Goal: Task Accomplishment & Management: Complete application form

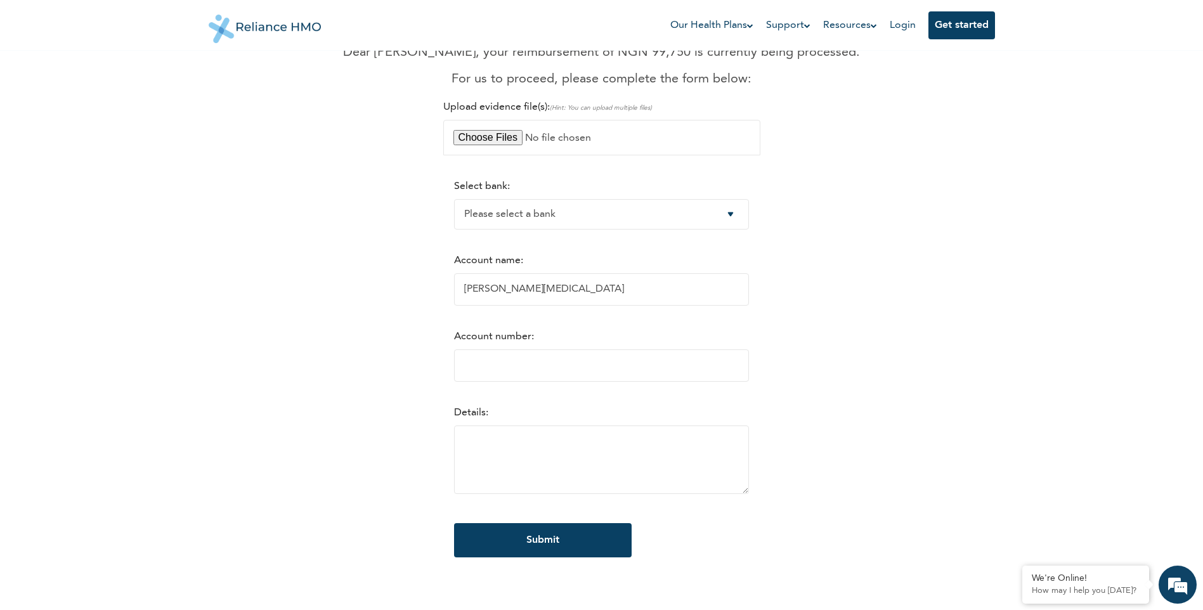
scroll to position [63, 0]
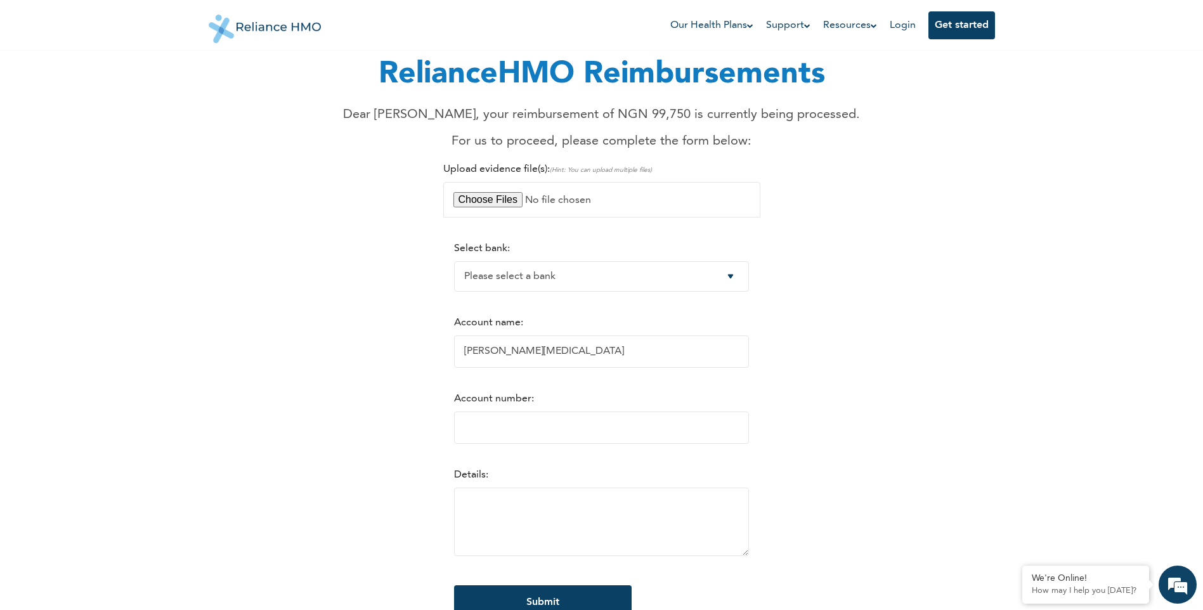
click at [715, 302] on form "Select bank: Please select a bank Access Bank Plc. Citibank Nigeria Limited Acc…" at bounding box center [601, 437] width 295 height 415
click at [744, 432] on input "-1" at bounding box center [601, 427] width 295 height 32
click at [744, 432] on input "-2" at bounding box center [601, 427] width 295 height 32
click at [744, 432] on input "-3" at bounding box center [601, 427] width 295 height 32
click at [744, 432] on input "-4" at bounding box center [601, 427] width 295 height 32
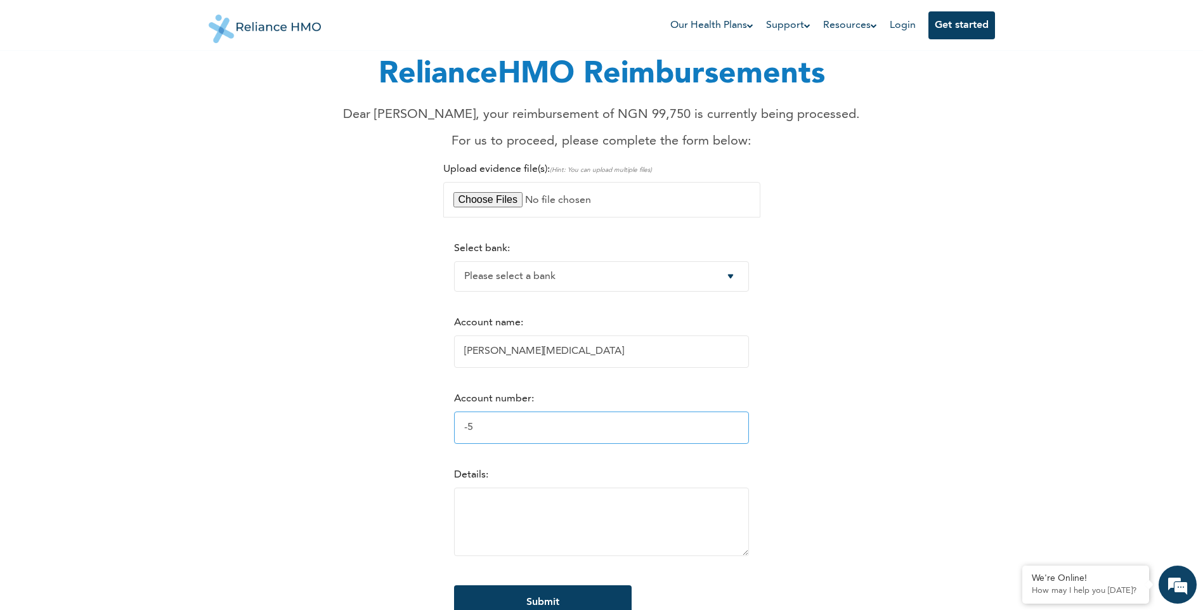
click at [744, 432] on input "-5" at bounding box center [601, 427] width 295 height 32
click at [744, 432] on input "-6" at bounding box center [601, 427] width 295 height 32
click at [744, 432] on input "-11" at bounding box center [601, 427] width 295 height 32
click at [744, 425] on input "-10" at bounding box center [601, 427] width 295 height 32
click at [744, 425] on input "-9" at bounding box center [601, 427] width 295 height 32
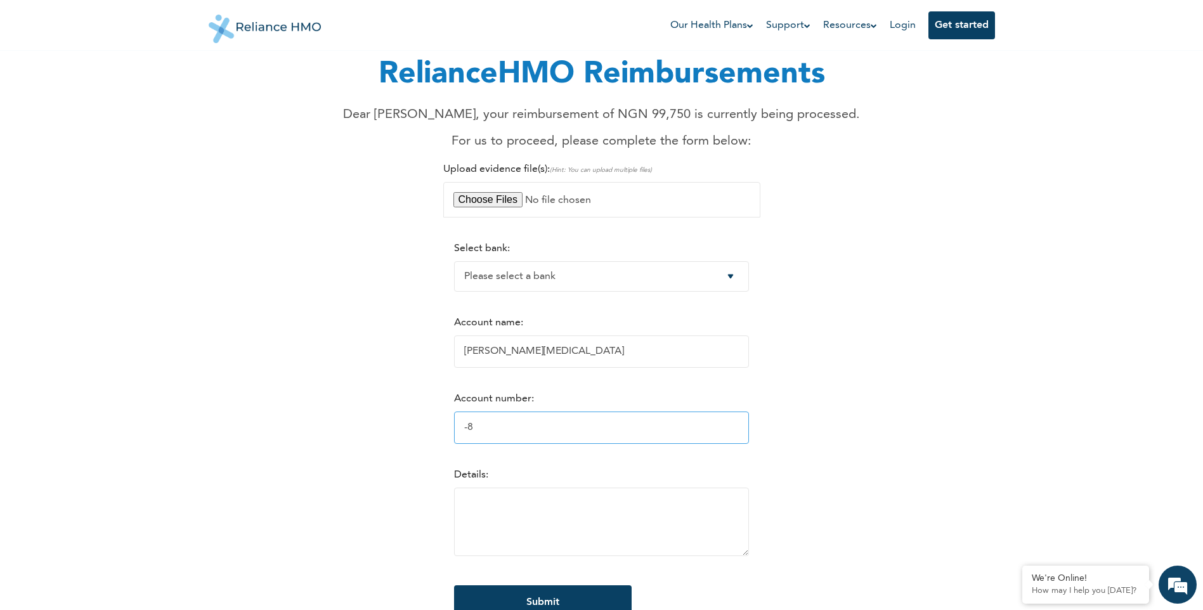
click at [744, 425] on input "-8" at bounding box center [601, 427] width 295 height 32
click at [744, 425] on input "-7" at bounding box center [601, 427] width 295 height 32
click at [744, 425] on input "-6" at bounding box center [601, 427] width 295 height 32
click at [744, 425] on input "-5" at bounding box center [601, 427] width 295 height 32
click at [744, 425] on input "-4" at bounding box center [601, 427] width 295 height 32
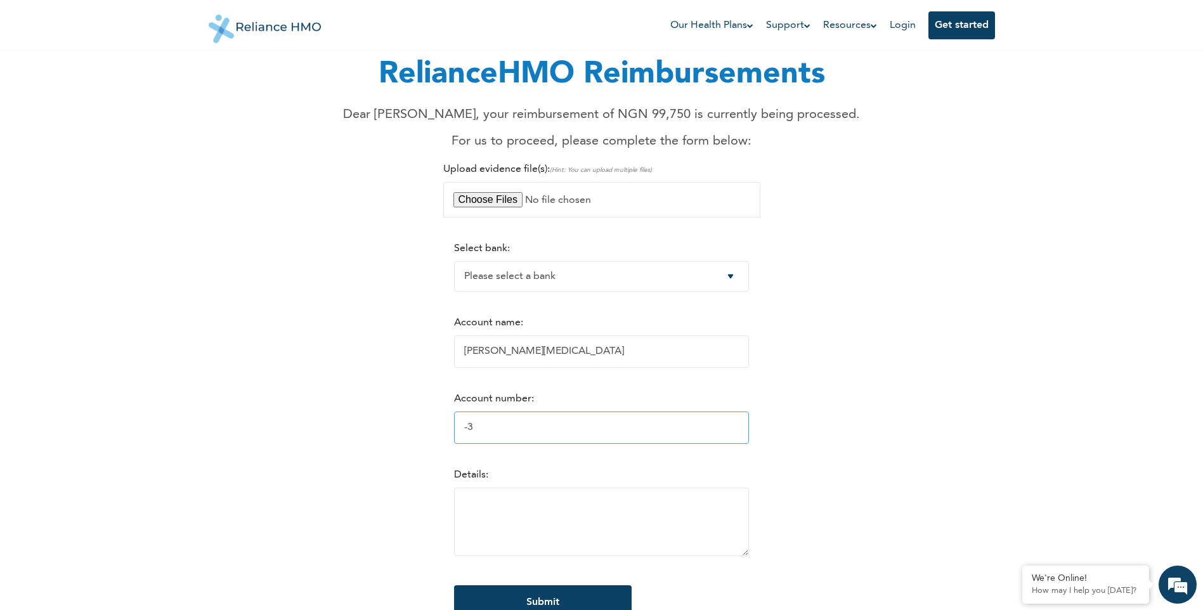
click at [744, 425] on input "-3" at bounding box center [601, 427] width 295 height 32
type input "-2"
click at [744, 425] on input "-2" at bounding box center [601, 427] width 295 height 32
click at [893, 305] on div "RelianceHMO Reimbursements Dear [PERSON_NAME], your reimbursement of NGN 99,750…" at bounding box center [601, 323] width 771 height 644
click at [495, 202] on input "file" at bounding box center [601, 200] width 317 height 36
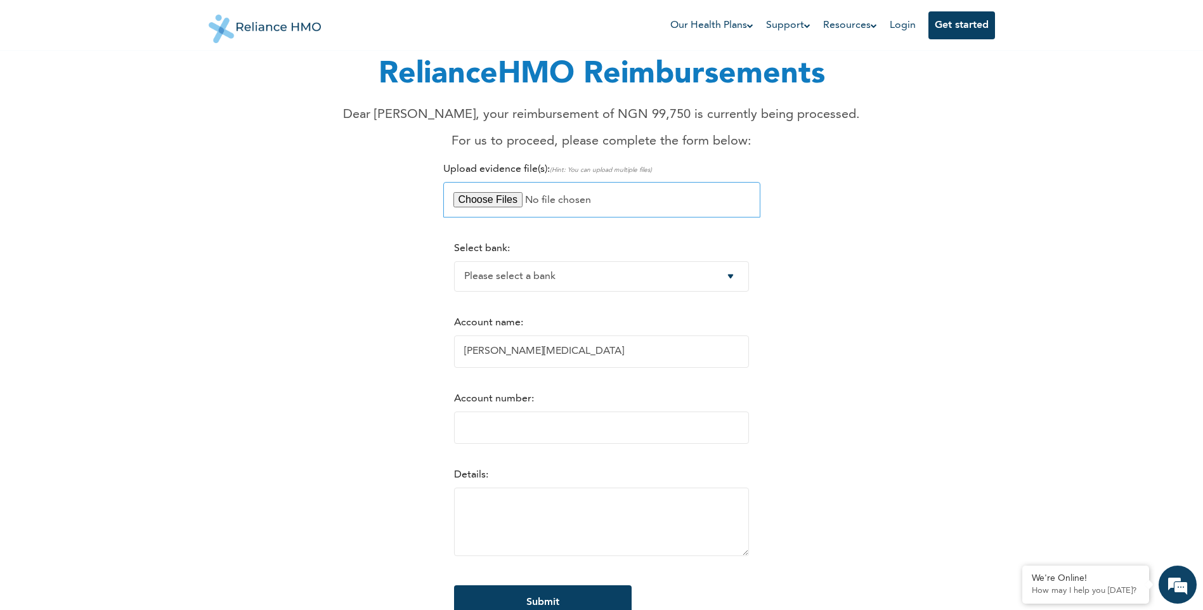
type input "C:\fakepath\Media (1).jpg"
click at [563, 269] on select "Please select a bank Access Bank Plc. Citibank Nigeria Limited Access Bank (Dia…" at bounding box center [601, 276] width 295 height 30
select select "3"
click at [454, 261] on select "Please select a bank Access Bank Plc. Citibank Nigeria Limited Access Bank (Dia…" at bounding box center [601, 276] width 295 height 30
click at [481, 429] on input "Account number:" at bounding box center [601, 427] width 295 height 32
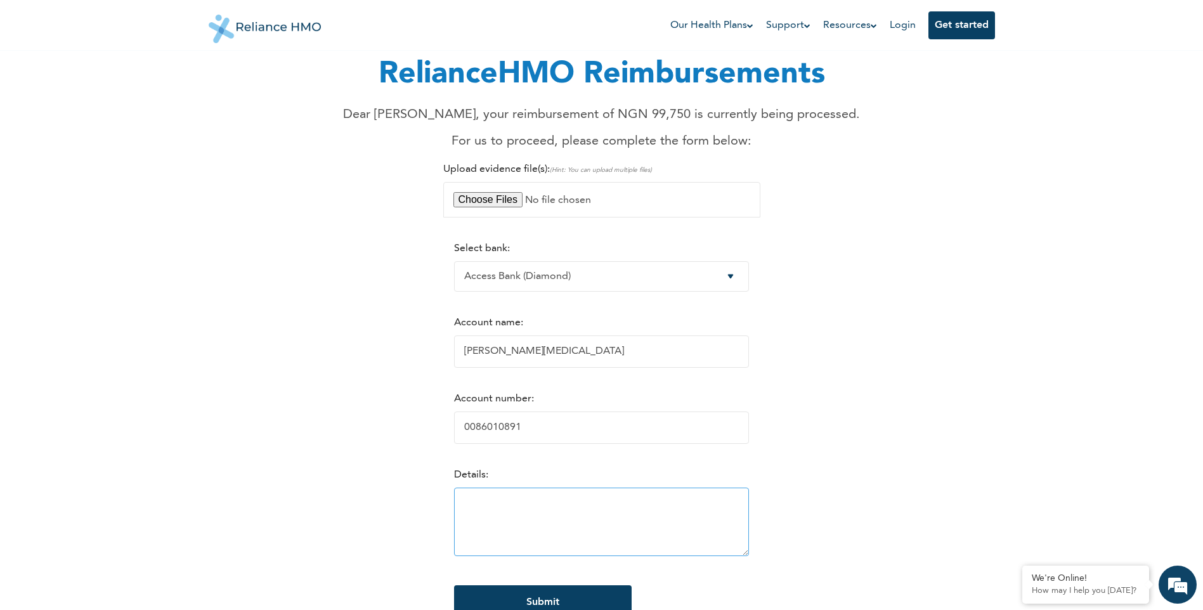
type input "0086010891"
click at [477, 504] on textarea at bounding box center [601, 522] width 295 height 68
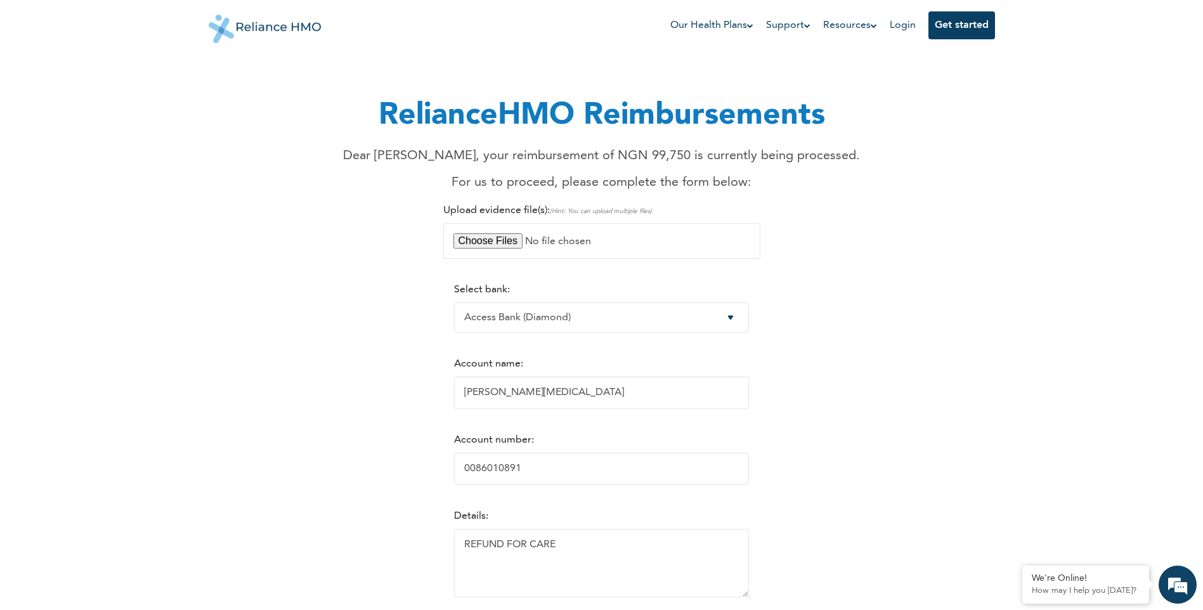
scroll to position [0, 0]
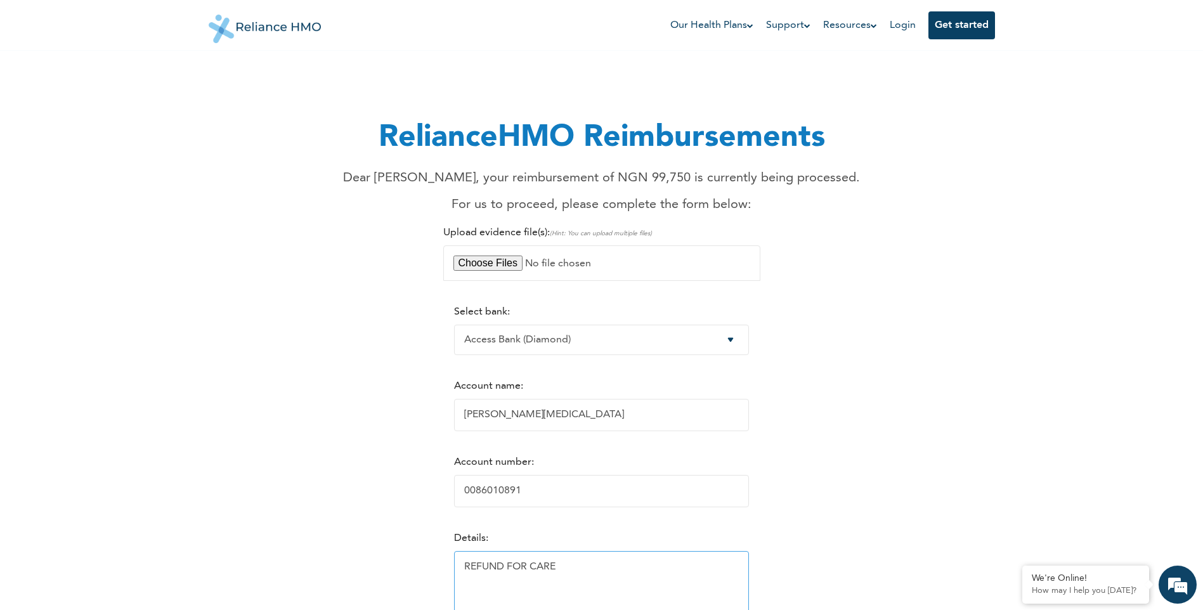
type textarea "REFUND FOR CARE"
click at [540, 261] on input "file" at bounding box center [601, 263] width 317 height 36
click at [597, 262] on input "file" at bounding box center [601, 263] width 317 height 36
click at [492, 266] on input "file" at bounding box center [601, 263] width 317 height 36
type input "C:\fakepath\REFERRAL LETTER.jpg"
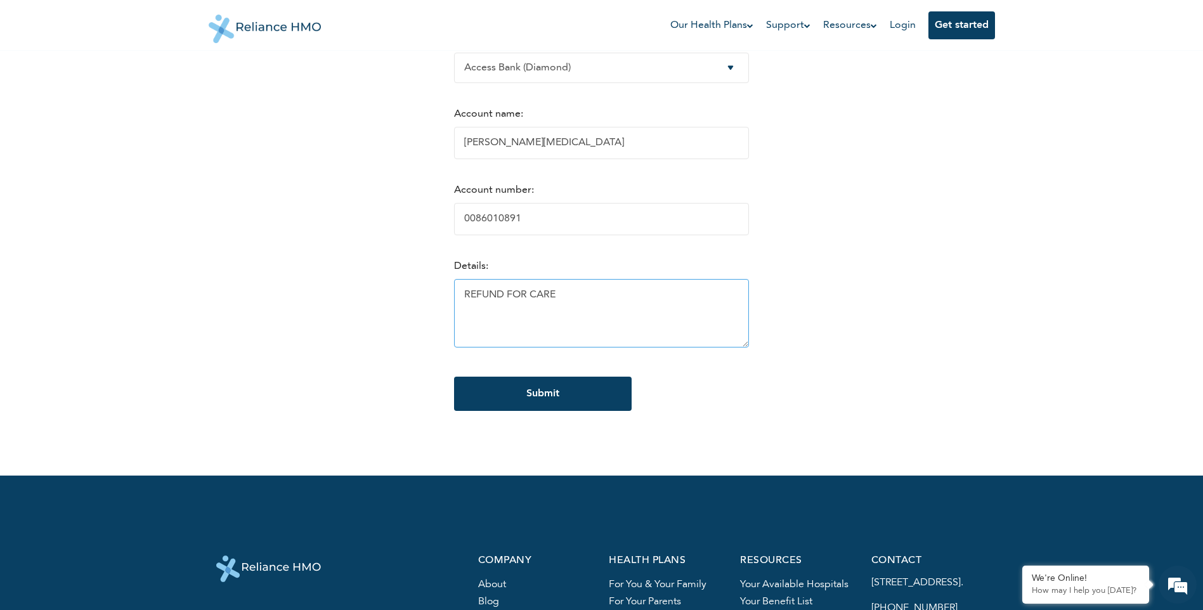
scroll to position [317, 0]
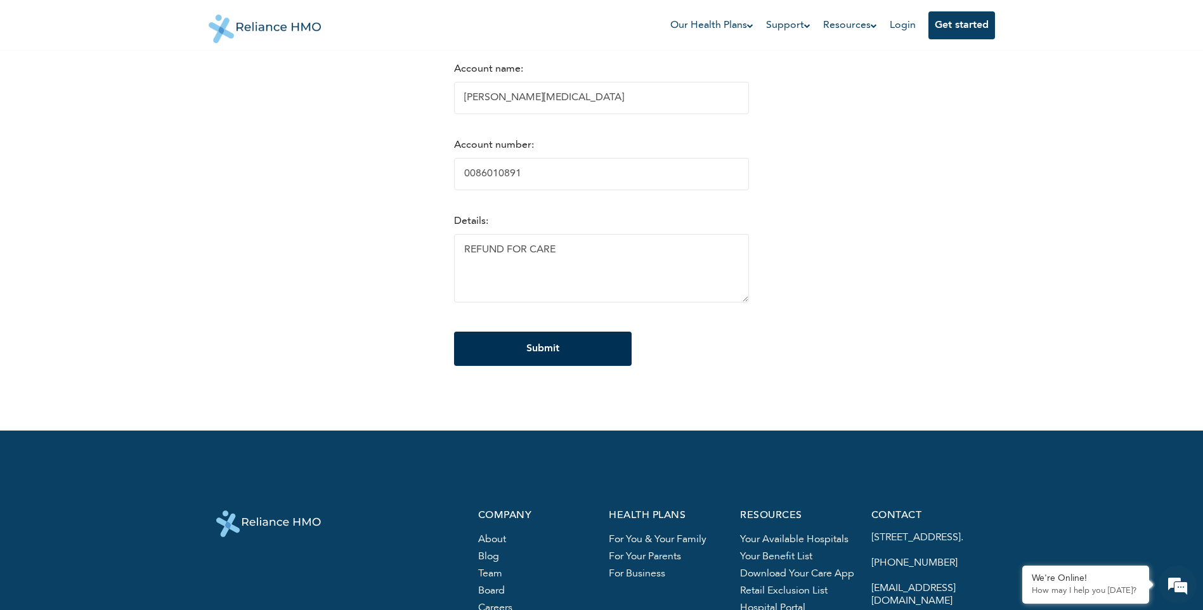
click at [564, 346] on input "Submit" at bounding box center [543, 349] width 178 height 34
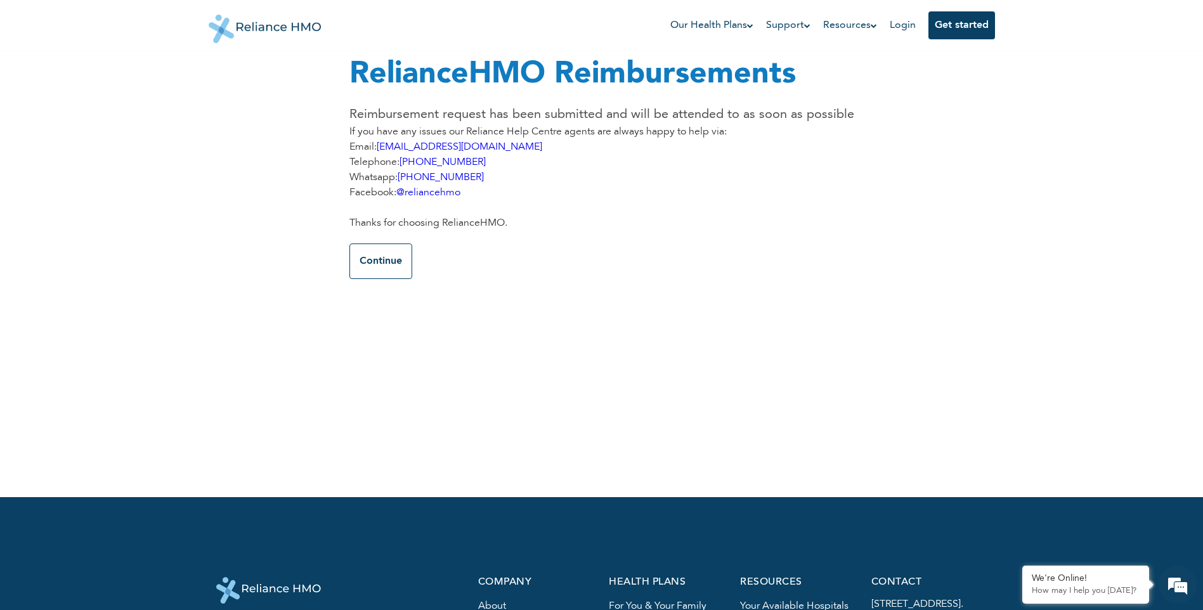
scroll to position [0, 0]
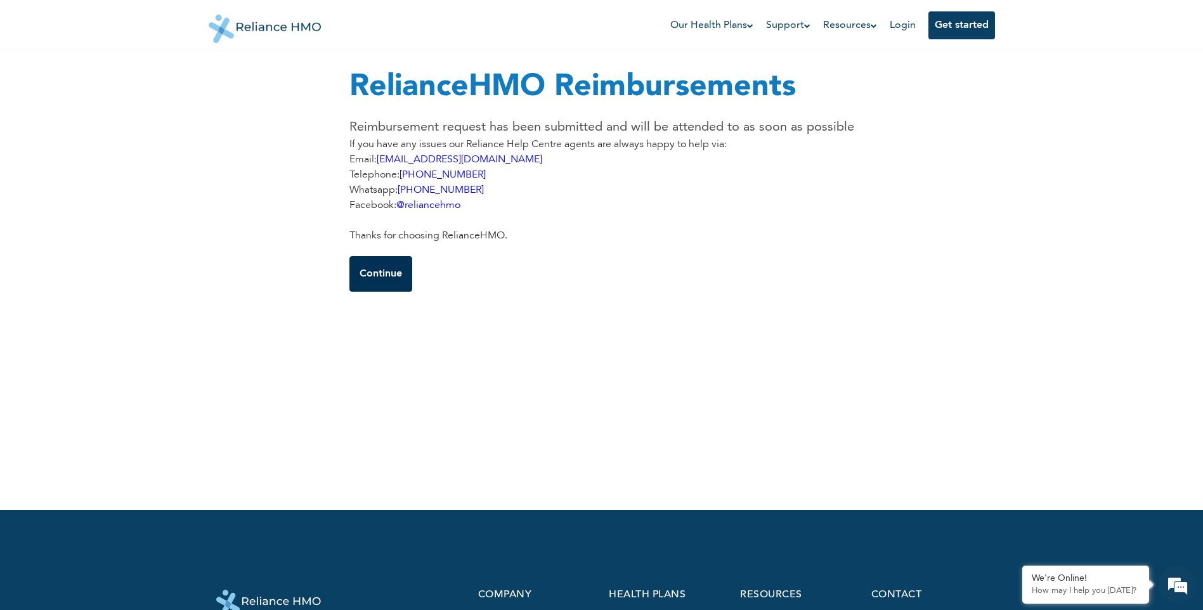
click at [376, 271] on button "Continue" at bounding box center [380, 274] width 63 height 36
